Goal: Task Accomplishment & Management: Manage account settings

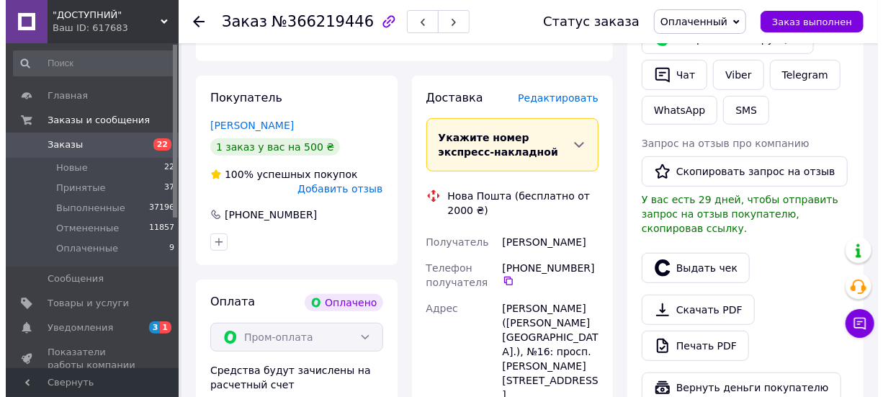
scroll to position [339, 0]
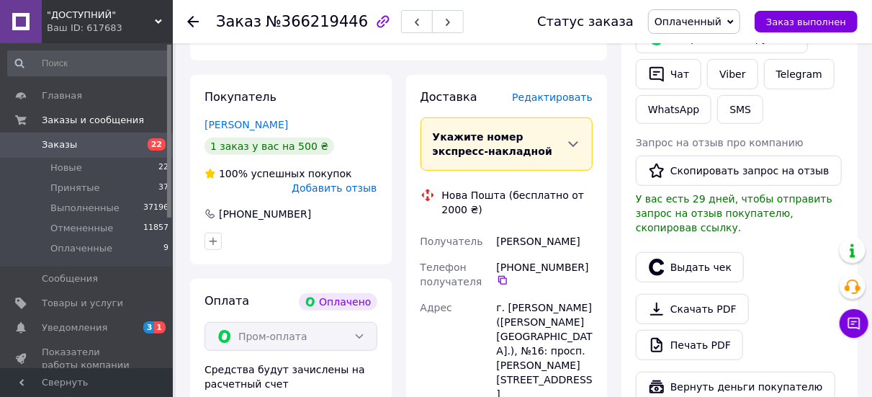
click at [571, 91] on span "Редактировать" at bounding box center [552, 97] width 81 height 12
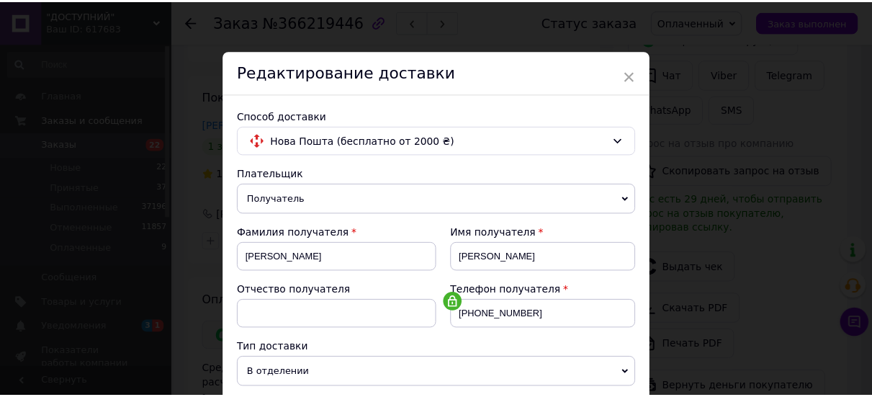
scroll to position [245, 0]
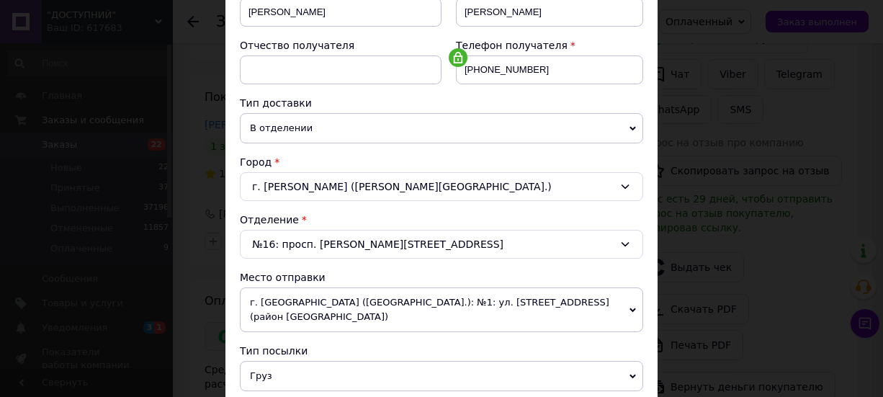
click at [512, 193] on div "г. [PERSON_NAME] ([PERSON_NAME][GEOGRAPHIC_DATA].)" at bounding box center [441, 186] width 403 height 29
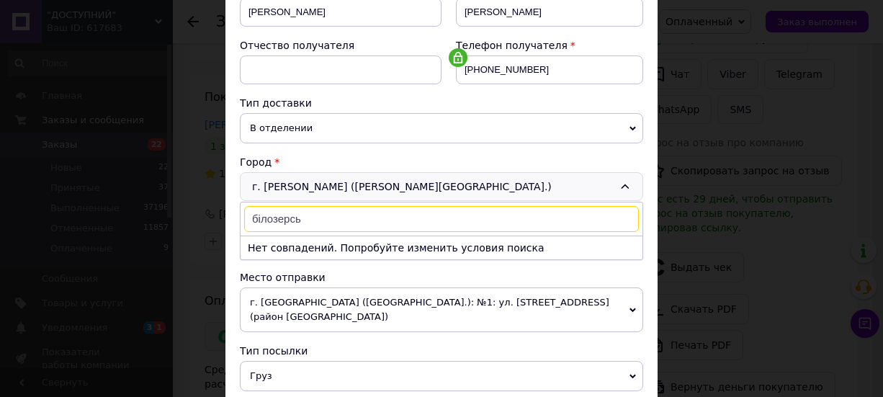
type input "білозерсье"
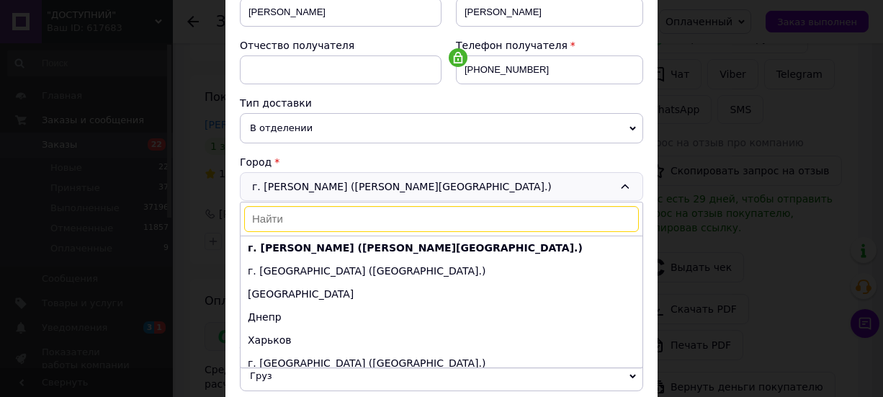
click at [764, 151] on div "× Редактирование доставки Способ доставки Нова Пошта (бесплатно от 2000 ₴) Плат…" at bounding box center [441, 198] width 883 height 397
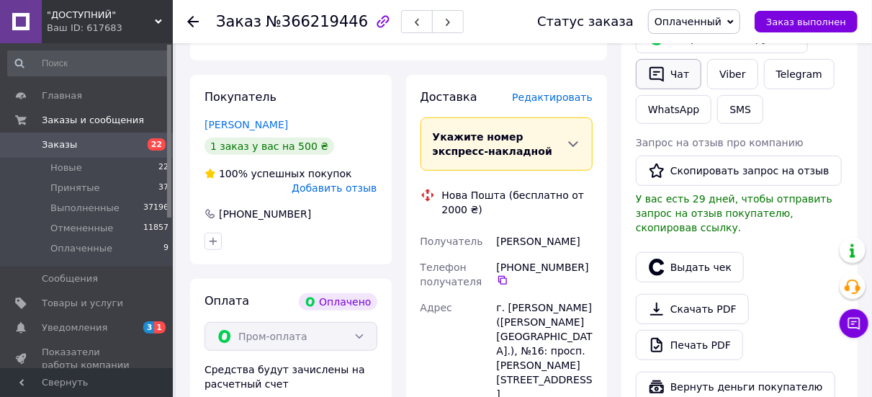
click at [672, 77] on button "Чат" at bounding box center [669, 74] width 66 height 30
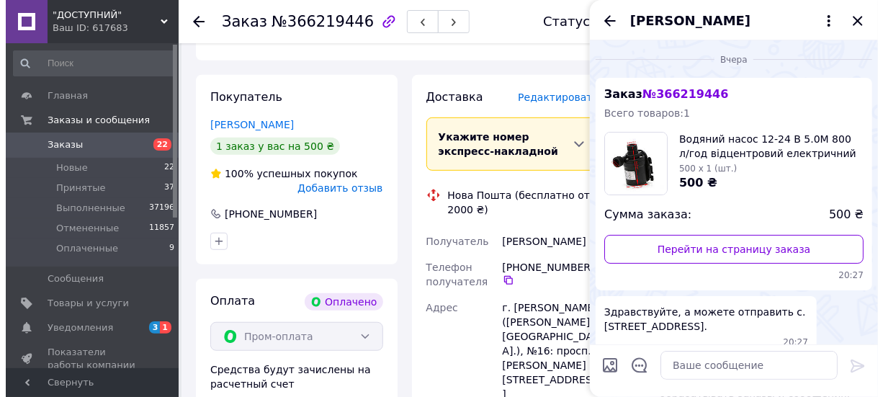
scroll to position [153, 0]
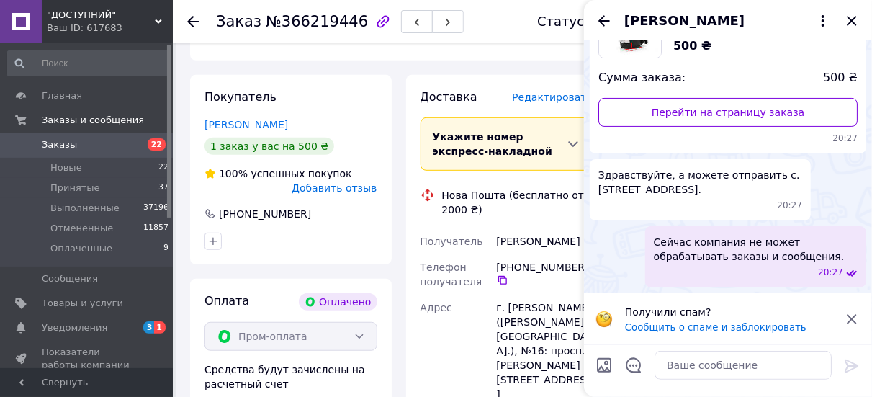
click at [617, 174] on span "Здравствуйте, а можете отправить с. [STREET_ADDRESS]." at bounding box center [701, 182] width 204 height 29
copy span "Борозенське"
click at [617, 174] on span "Здравствуйте, а можете отправить с. [STREET_ADDRESS]." at bounding box center [701, 182] width 204 height 29
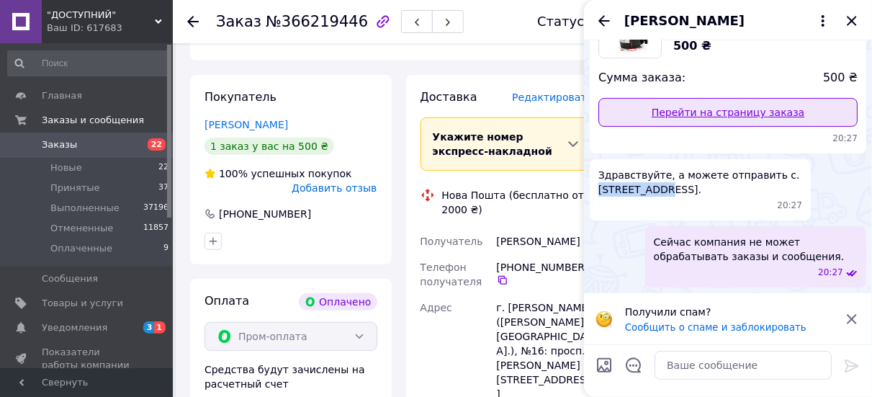
copy span "Борозенське"
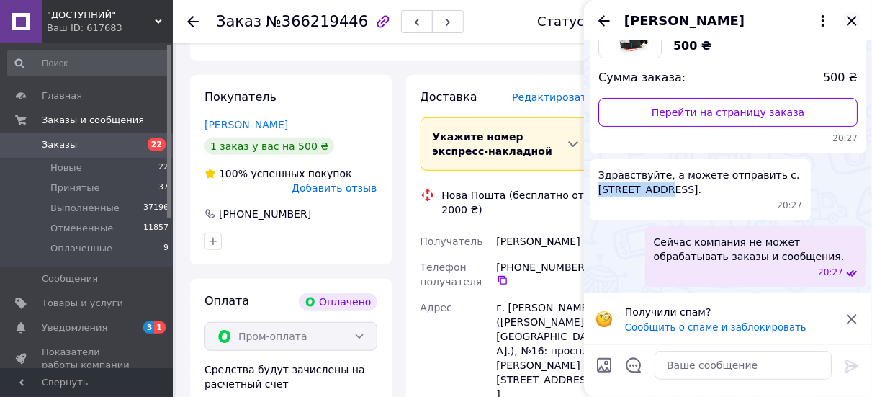
click at [853, 19] on icon "Закрыть" at bounding box center [852, 20] width 17 height 17
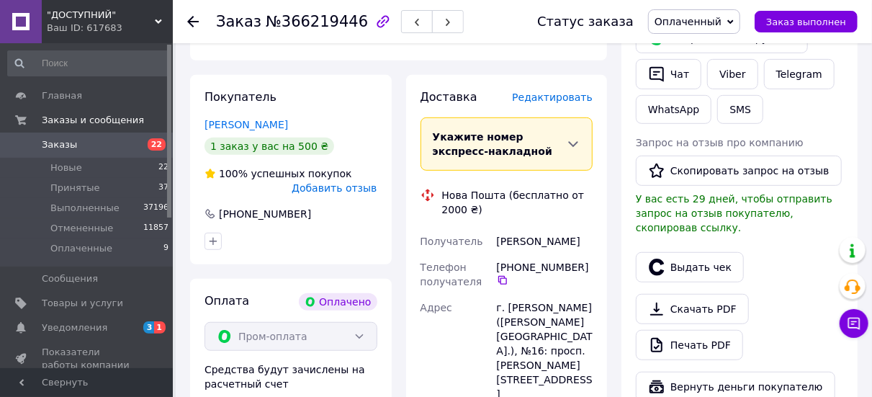
click at [556, 91] on span "Редактировать" at bounding box center [552, 97] width 81 height 12
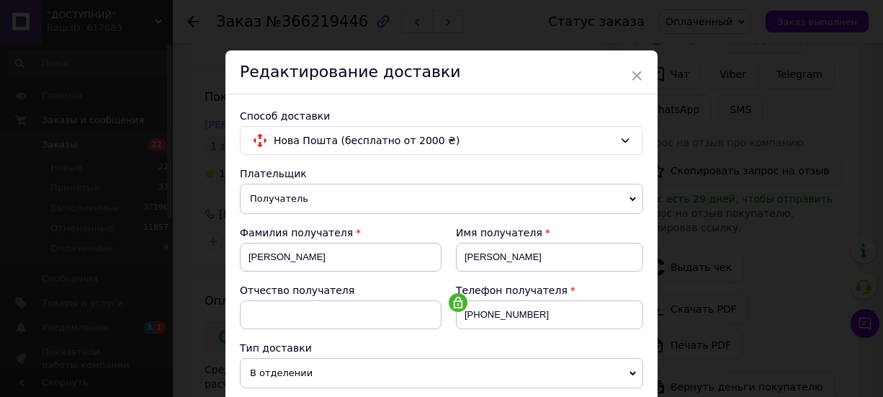
scroll to position [260, 0]
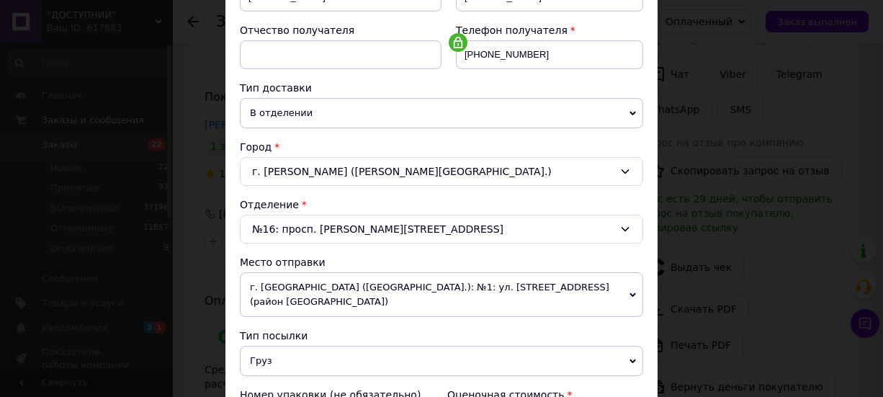
click at [361, 162] on div "г. [PERSON_NAME] ([PERSON_NAME][GEOGRAPHIC_DATA].)" at bounding box center [441, 171] width 403 height 29
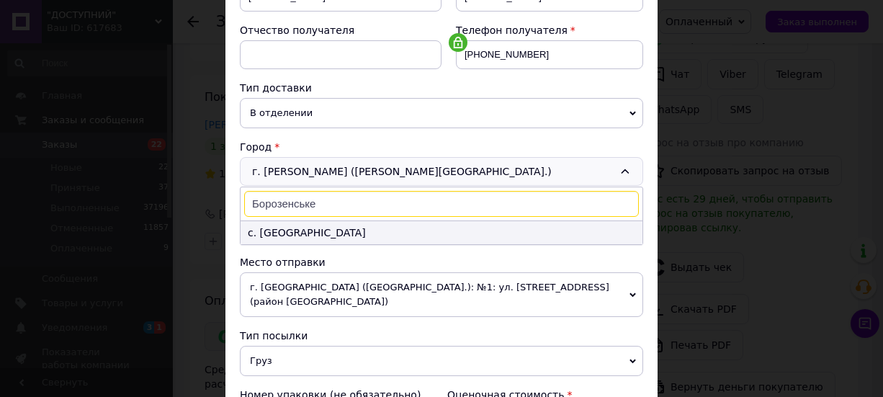
type input "Борозенське"
click at [345, 231] on li "с. [GEOGRAPHIC_DATA]" at bounding box center [442, 232] width 402 height 23
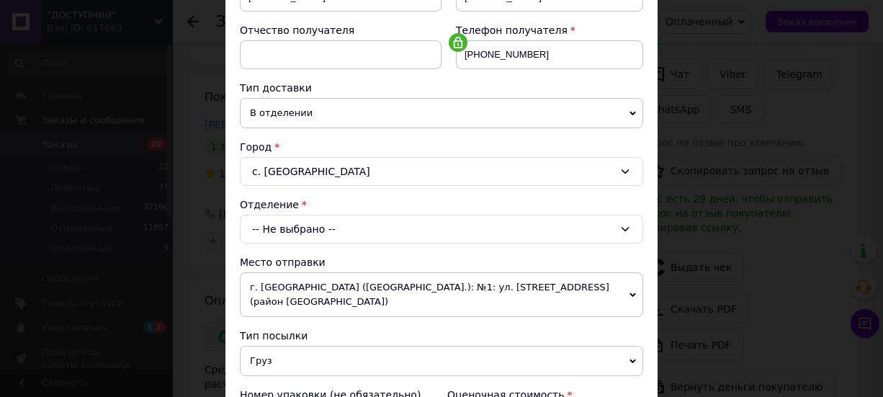
click at [390, 225] on div "-- Не выбрано --" at bounding box center [441, 229] width 403 height 29
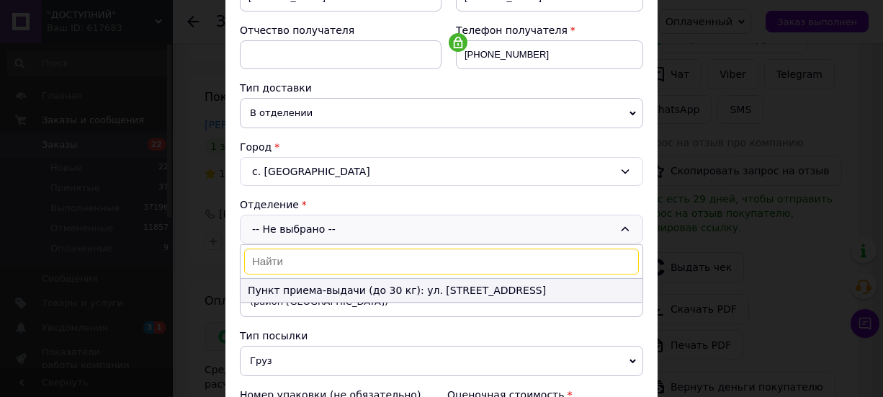
click at [390, 285] on li "Пункт приема-выдачи (до 30 кг): ул. [STREET_ADDRESS]" at bounding box center [442, 290] width 402 height 23
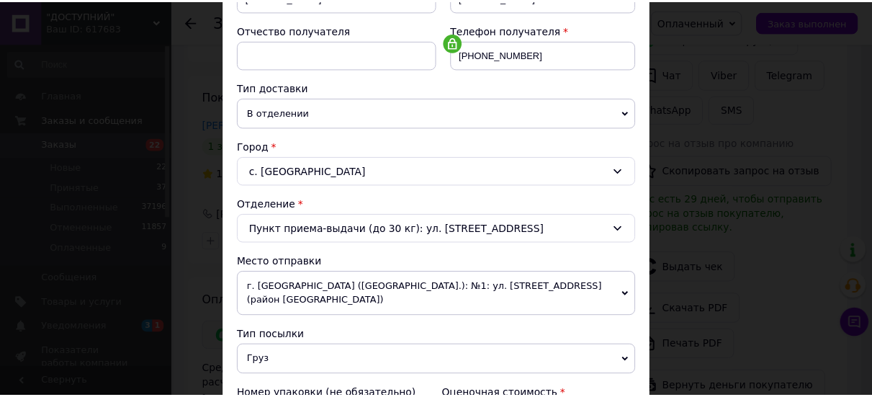
scroll to position [553, 0]
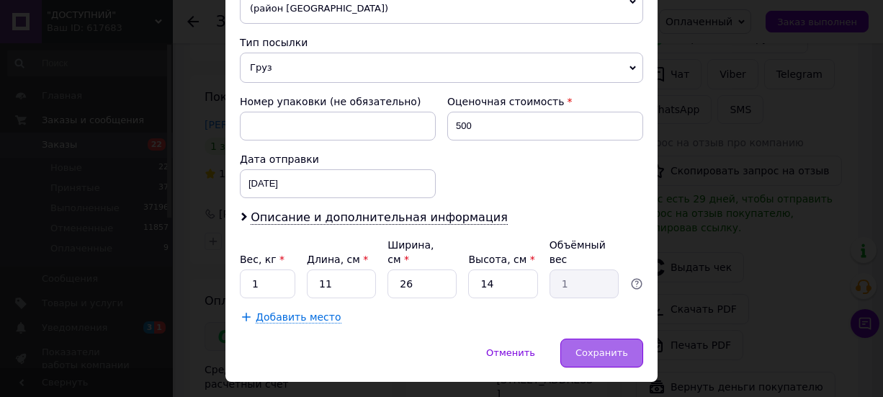
click at [595, 339] on div "Сохранить" at bounding box center [601, 353] width 83 height 29
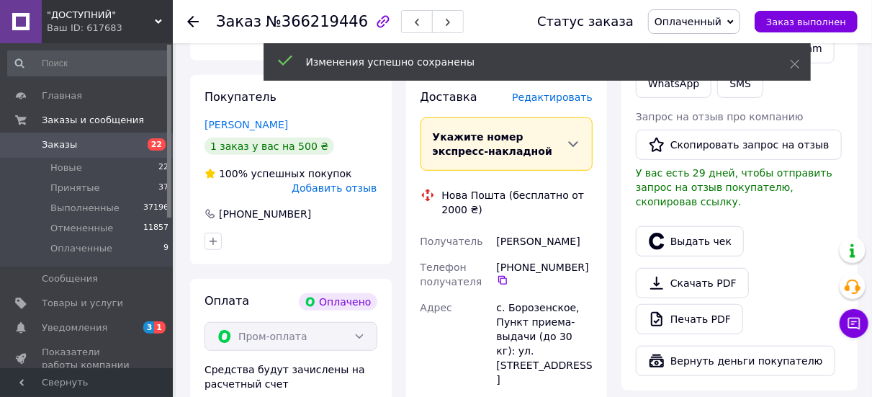
scroll to position [264, 0]
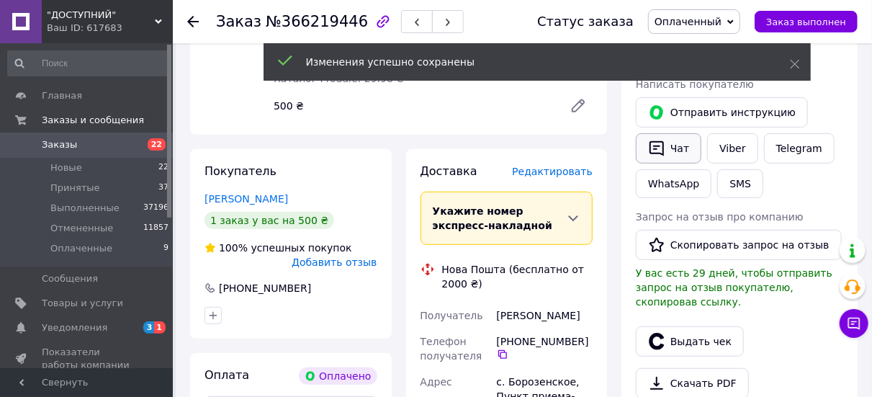
drag, startPoint x: 668, startPoint y: 122, endPoint x: 669, endPoint y: 140, distance: 17.3
click at [669, 140] on div "Отправить инструкцию   Чат Viber Telegram WhatsApp SMS" at bounding box center [739, 147] width 213 height 107
click at [669, 140] on button "Чат" at bounding box center [669, 148] width 66 height 30
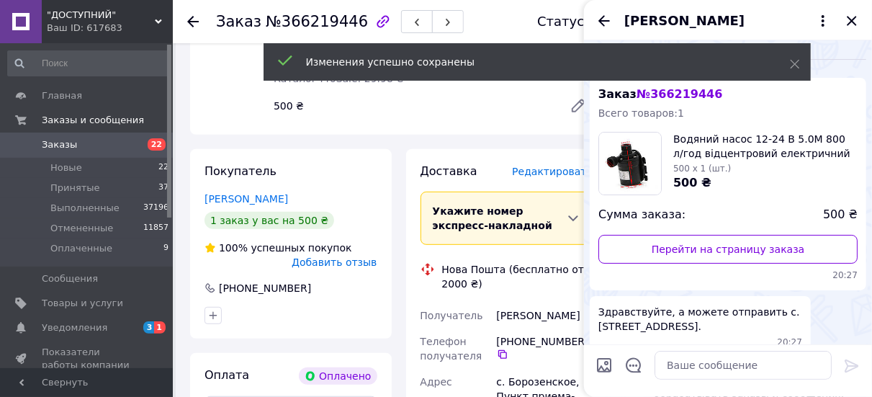
scroll to position [153, 0]
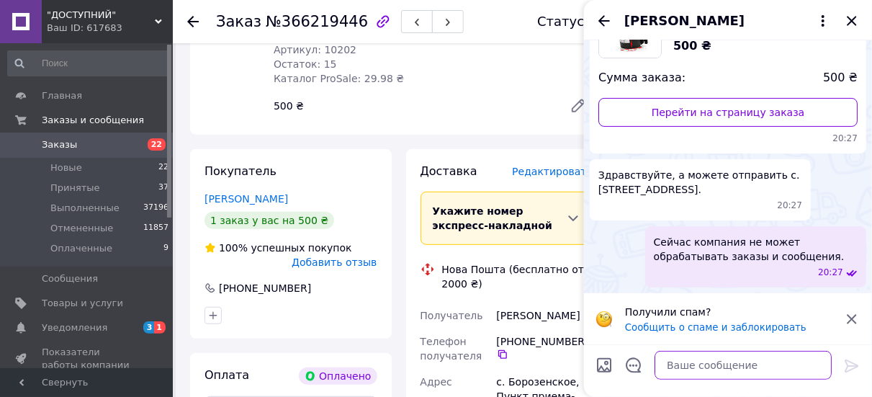
click at [708, 377] on textarea at bounding box center [743, 365] width 177 height 29
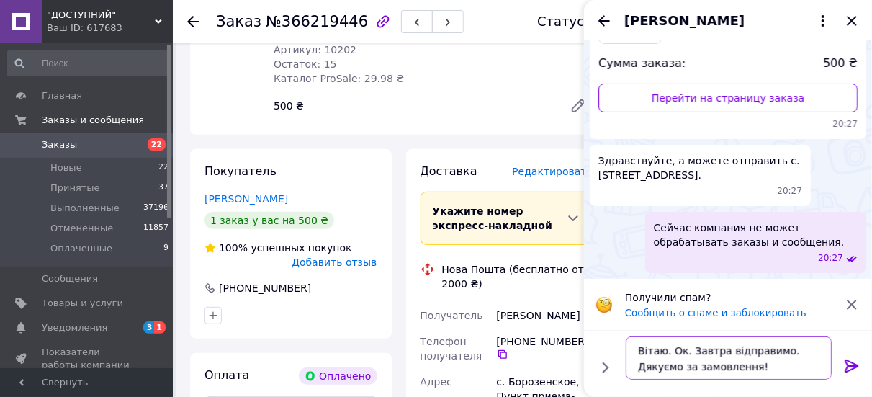
type textarea "Вітаю. Ок. Завтра відправимо. Дякуємо за замовлення!"
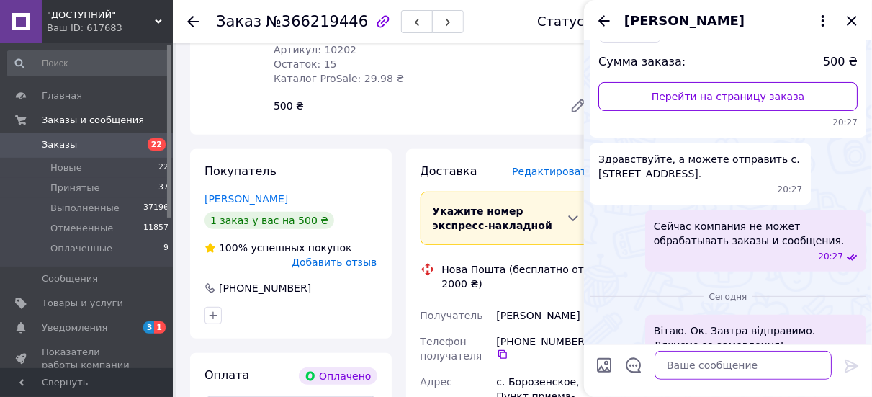
scroll to position [205, 0]
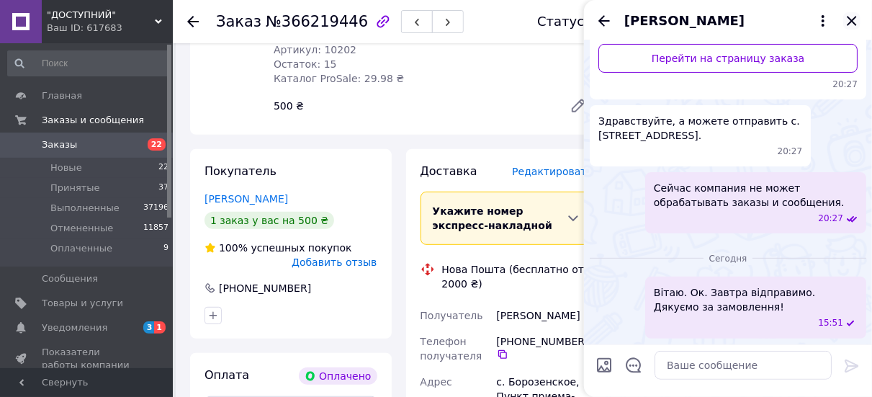
click at [848, 22] on icon "Закрыть" at bounding box center [852, 20] width 17 height 17
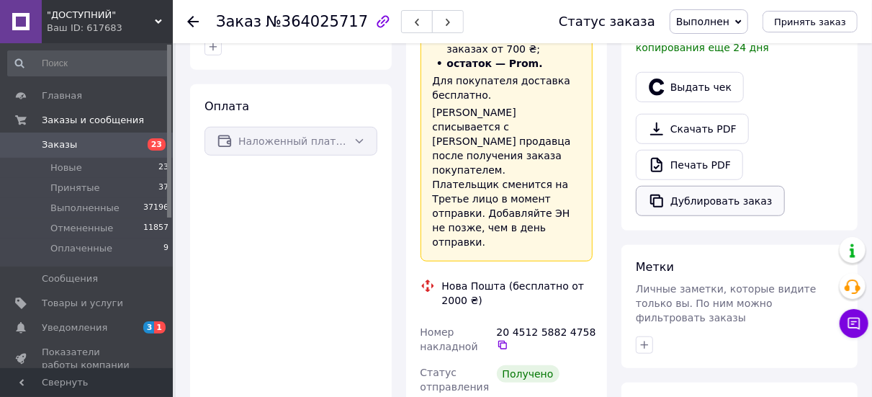
scroll to position [207, 0]
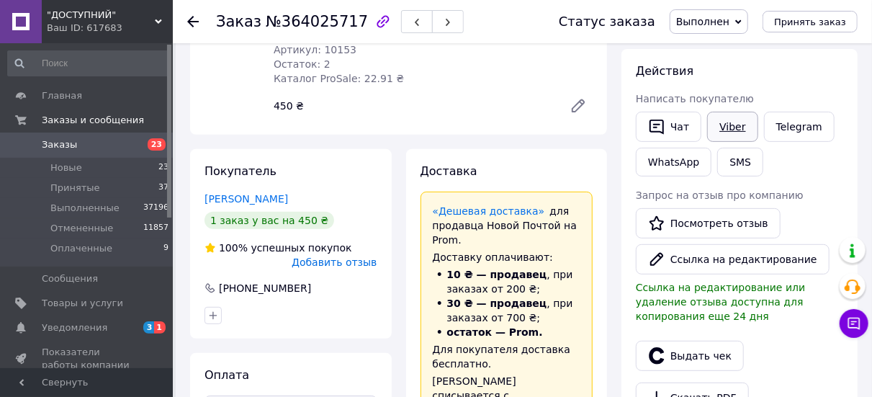
click at [721, 112] on link "Viber" at bounding box center [732, 127] width 50 height 30
